Goal: Transaction & Acquisition: Book appointment/travel/reservation

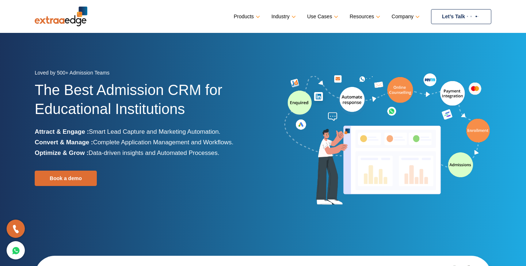
click at [455, 17] on link "Let’s Talk" at bounding box center [461, 16] width 60 height 15
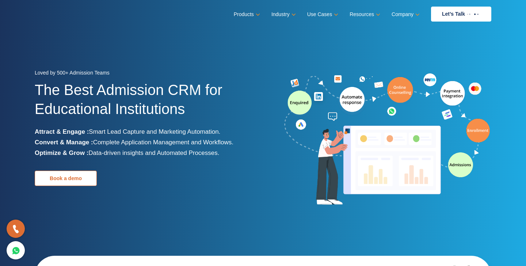
click at [76, 181] on link "Book a demo" at bounding box center [66, 177] width 62 height 15
